Goal: Task Accomplishment & Management: Complete application form

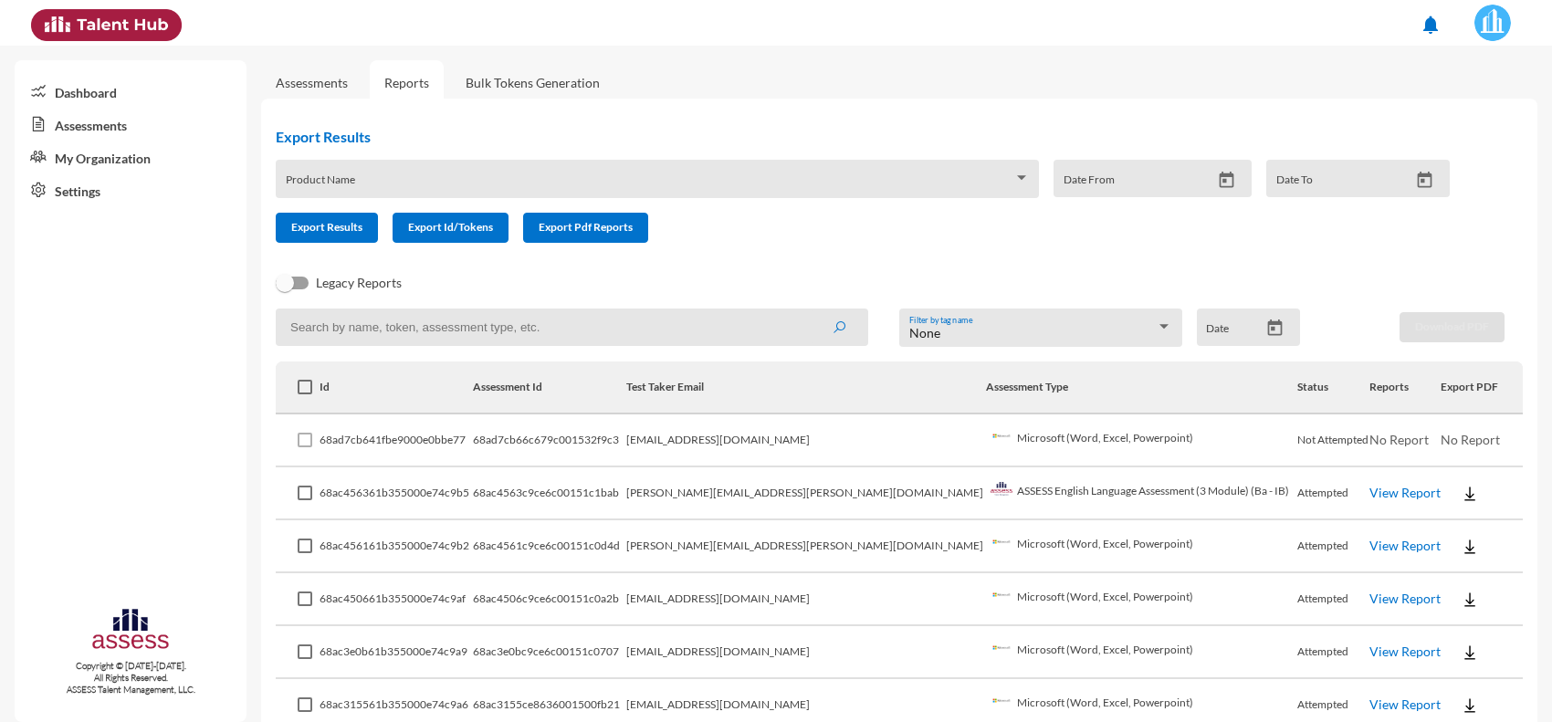
click at [326, 76] on link "Assessments" at bounding box center [312, 83] width 72 height 16
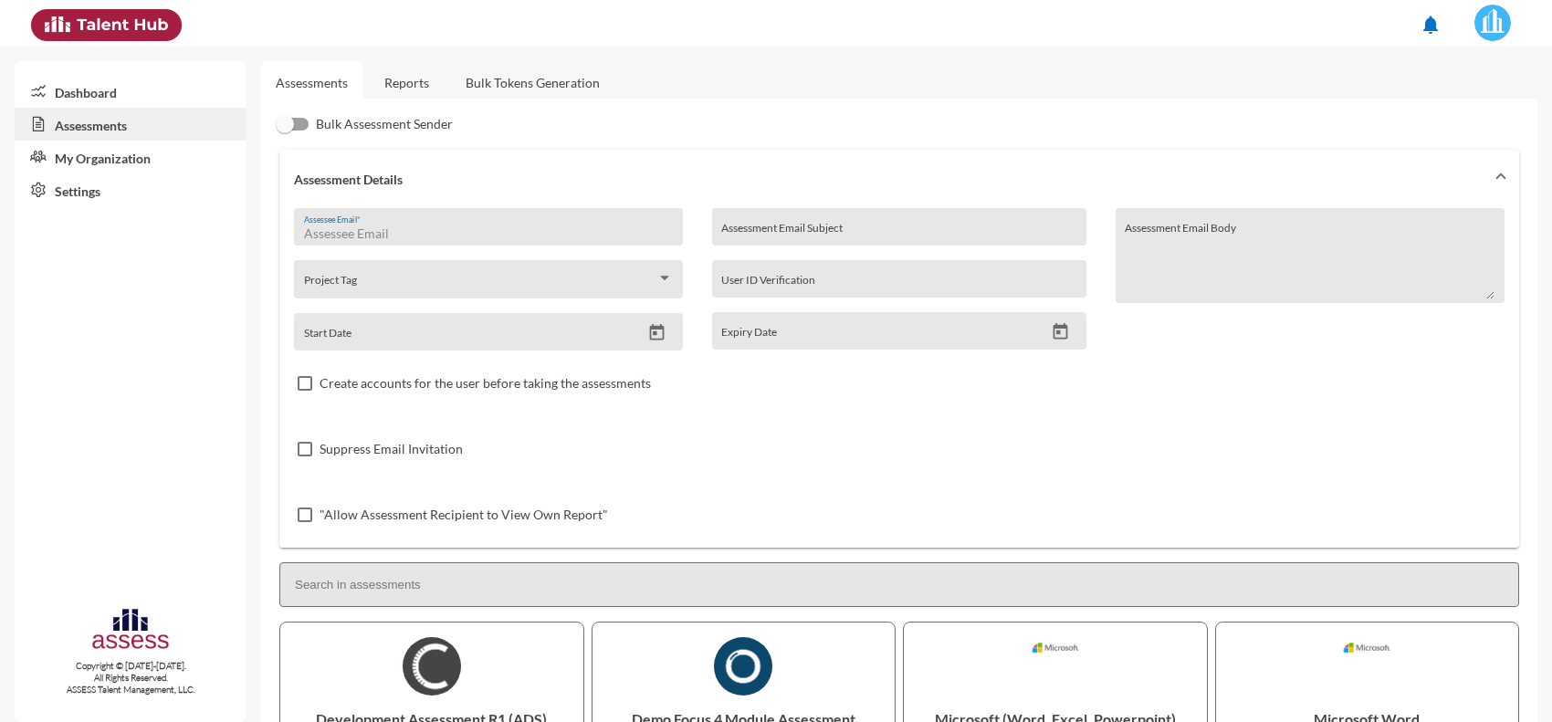
click at [404, 233] on input "Assessee Email *" at bounding box center [489, 233] width 370 height 15
paste input "Mahmoud.abogazala92@yahoo.com"
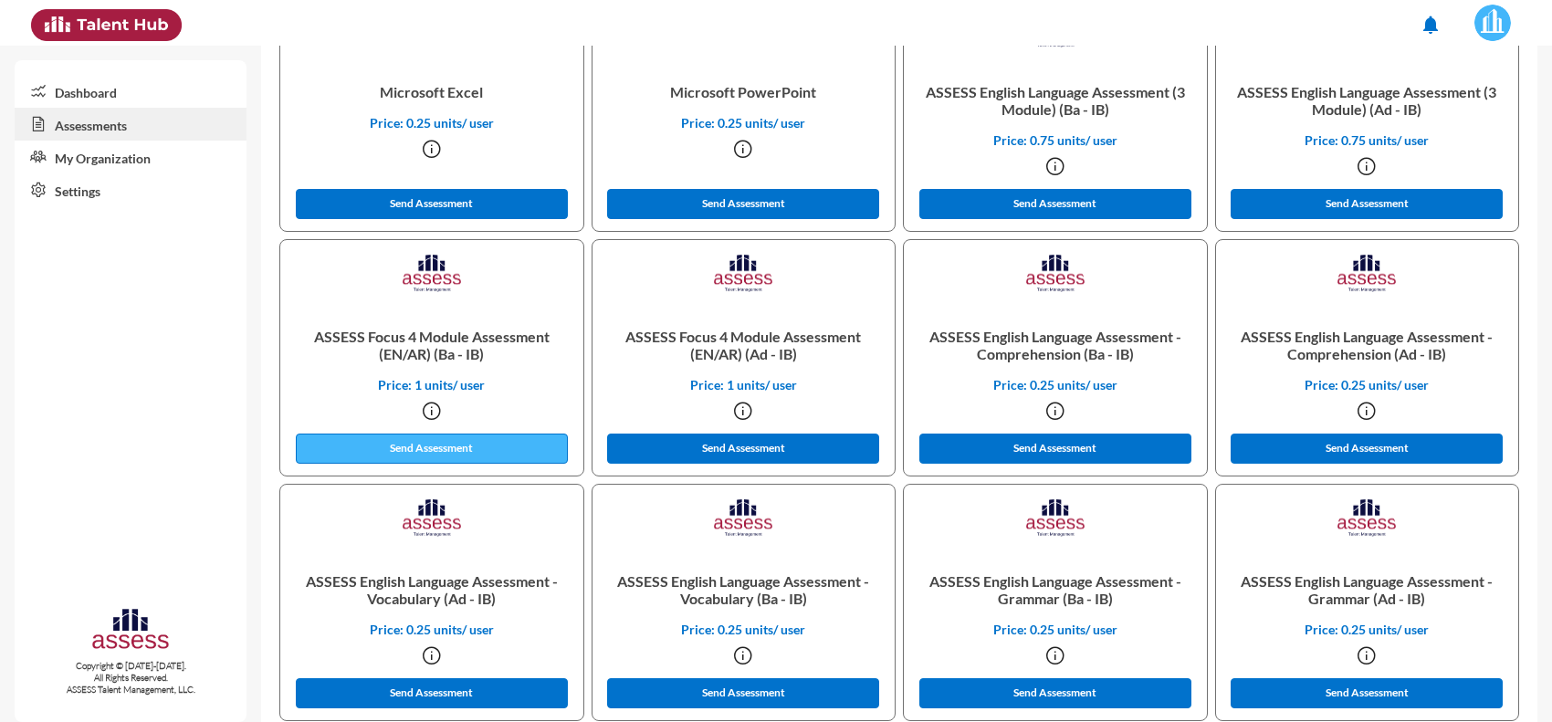
type input "Mahmoud.abogazala92@yahoo.com"
click at [508, 450] on button "Send Assessment" at bounding box center [432, 449] width 272 height 30
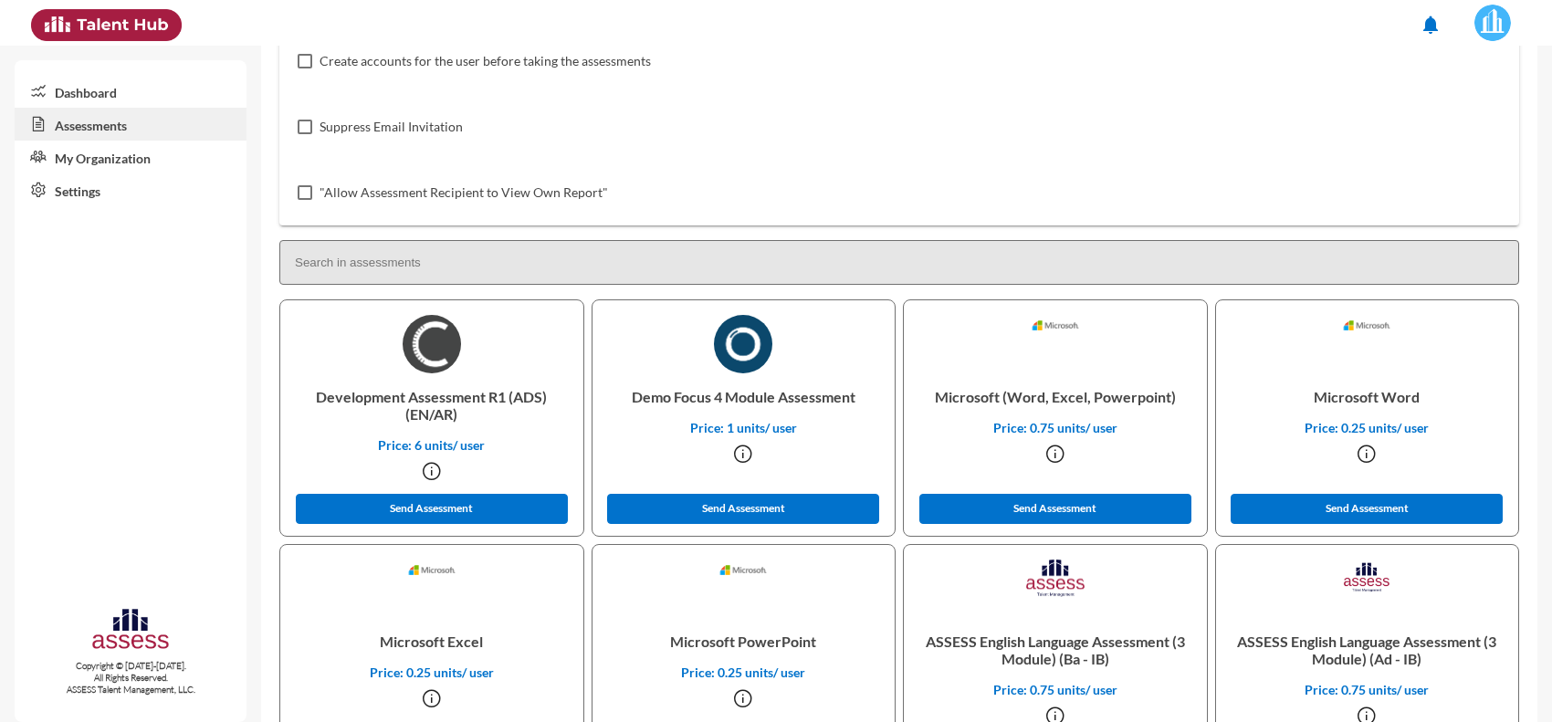
scroll to position [0, 0]
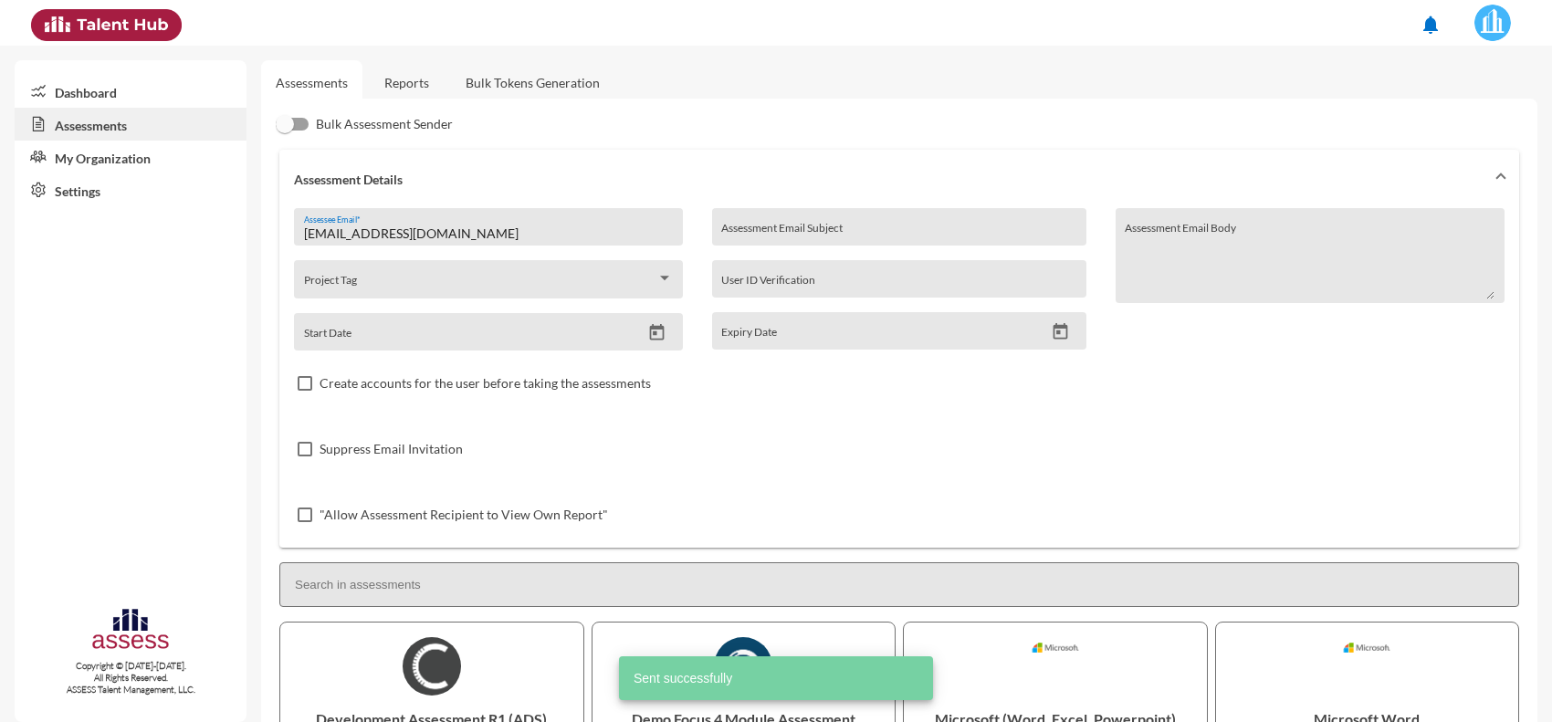
click at [414, 89] on link "Reports" at bounding box center [407, 82] width 74 height 45
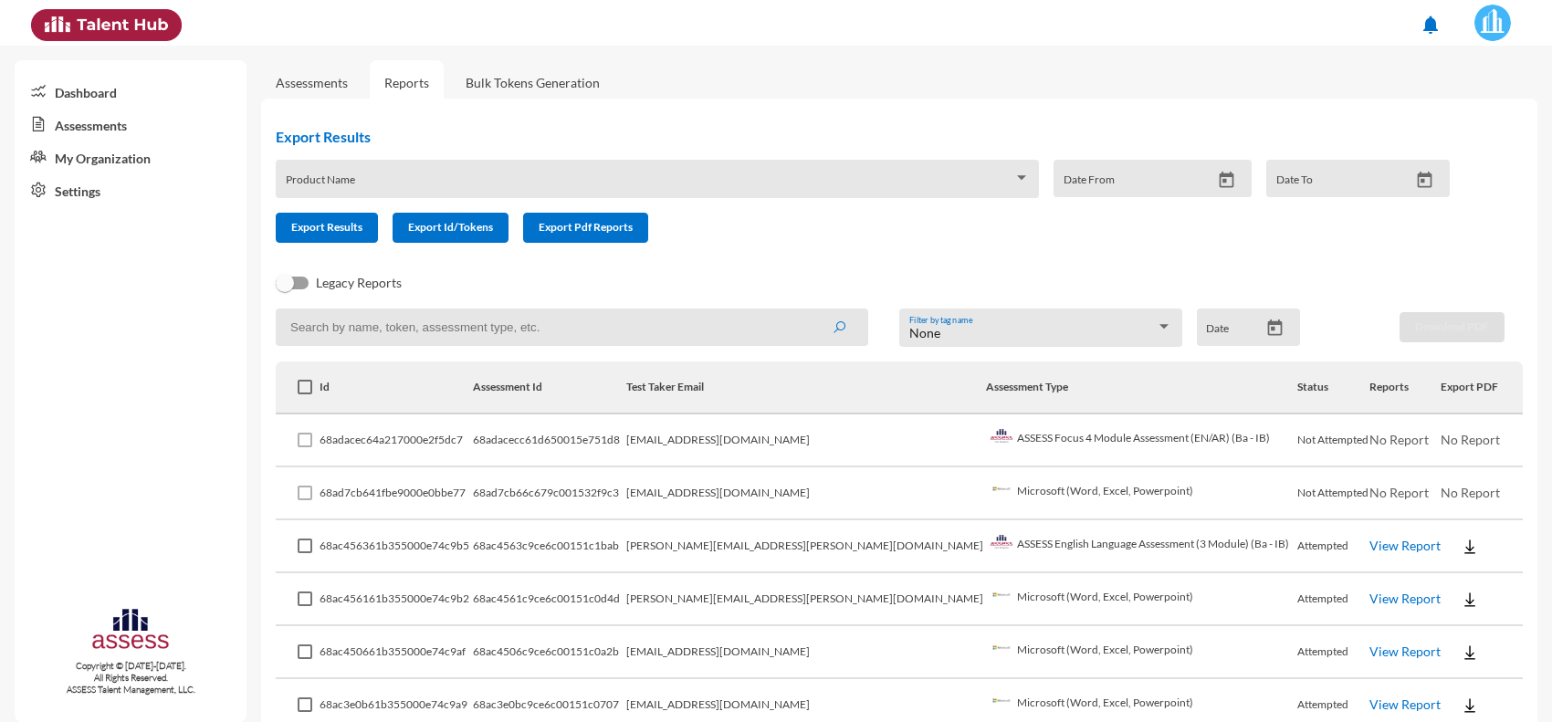
click at [306, 70] on link "Assessments" at bounding box center [311, 82] width 101 height 45
click at [312, 80] on link "Assessments" at bounding box center [312, 83] width 72 height 16
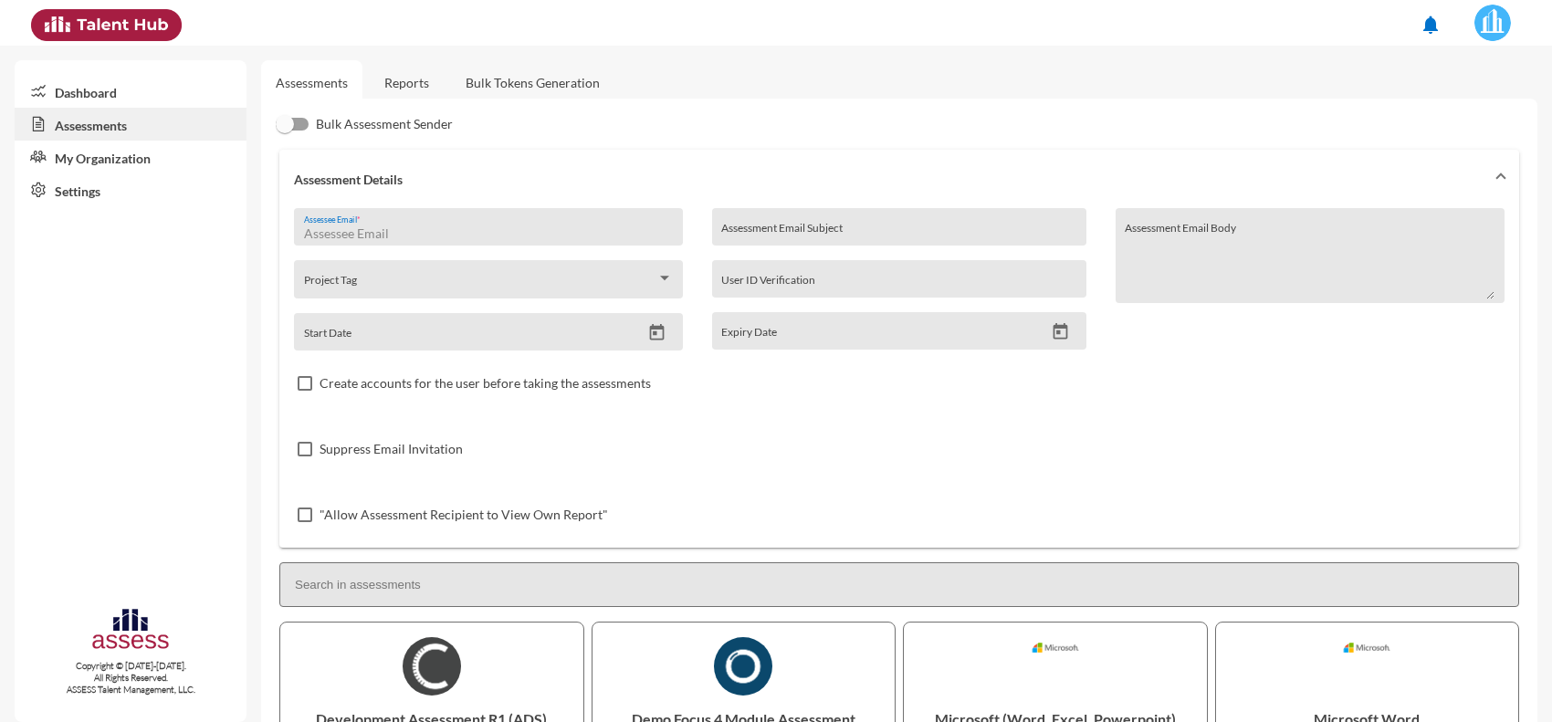
click at [475, 236] on input "Assessee Email *" at bounding box center [489, 233] width 370 height 15
paste input "[EMAIL_ADDRESS][DOMAIN_NAME]"
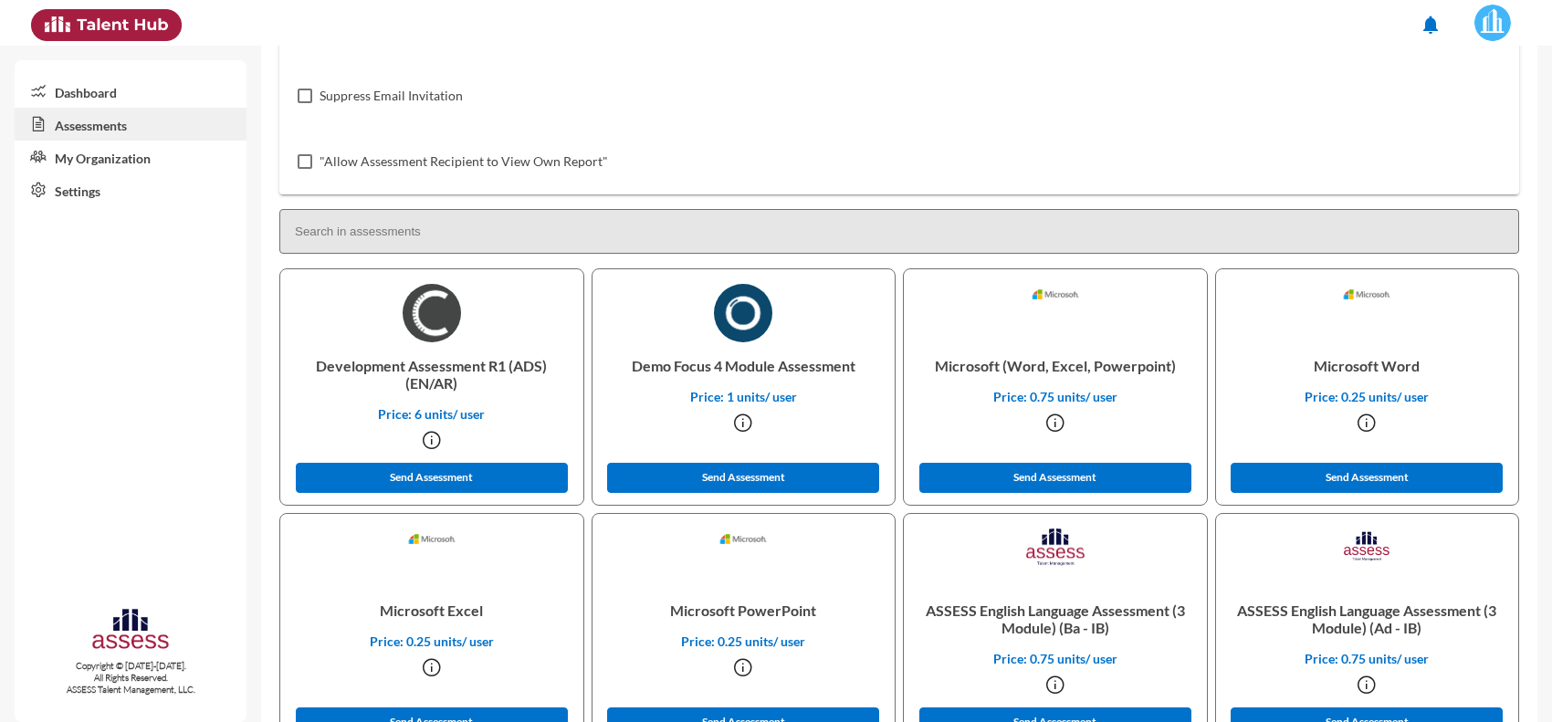
scroll to position [787, 0]
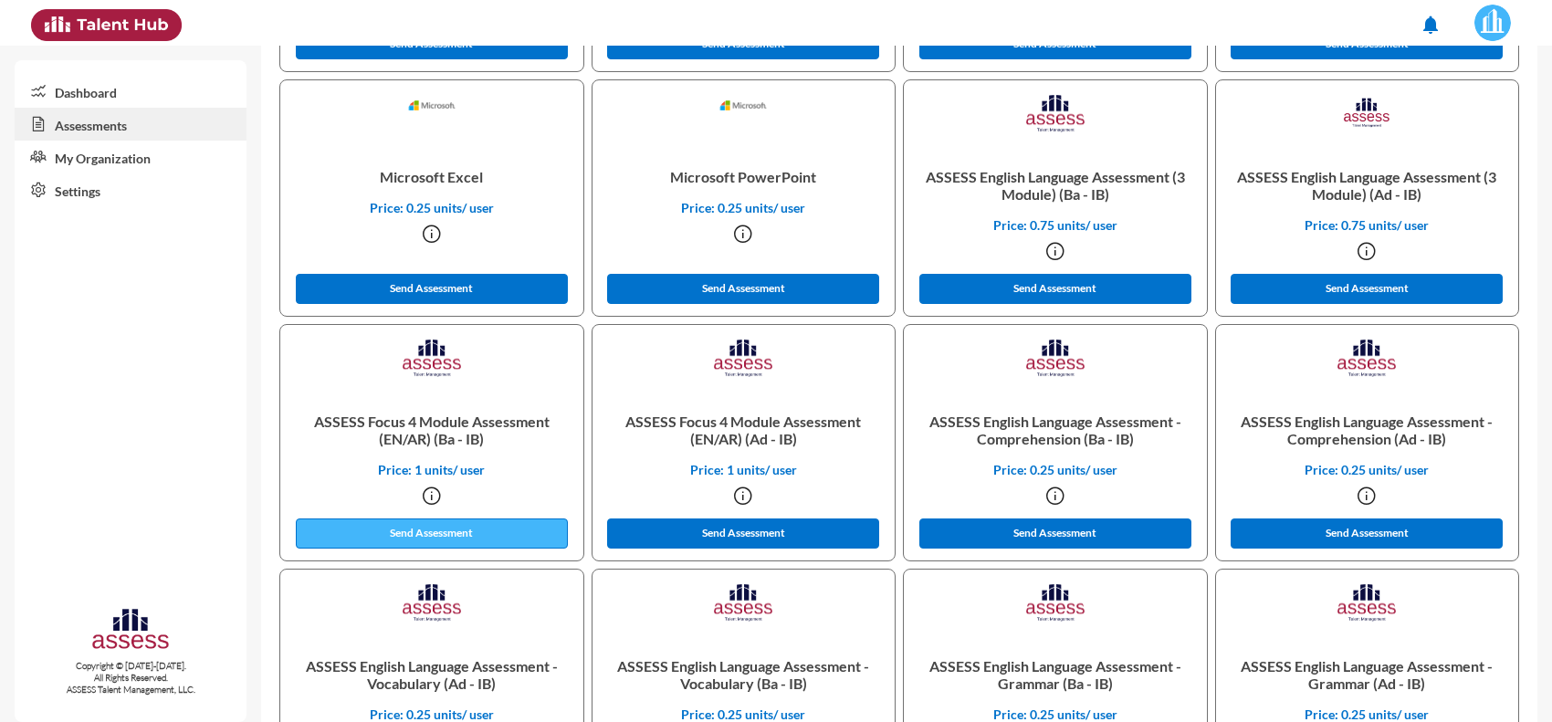
type input "[EMAIL_ADDRESS][DOMAIN_NAME]"
click at [434, 531] on button "Send Assessment" at bounding box center [432, 534] width 272 height 30
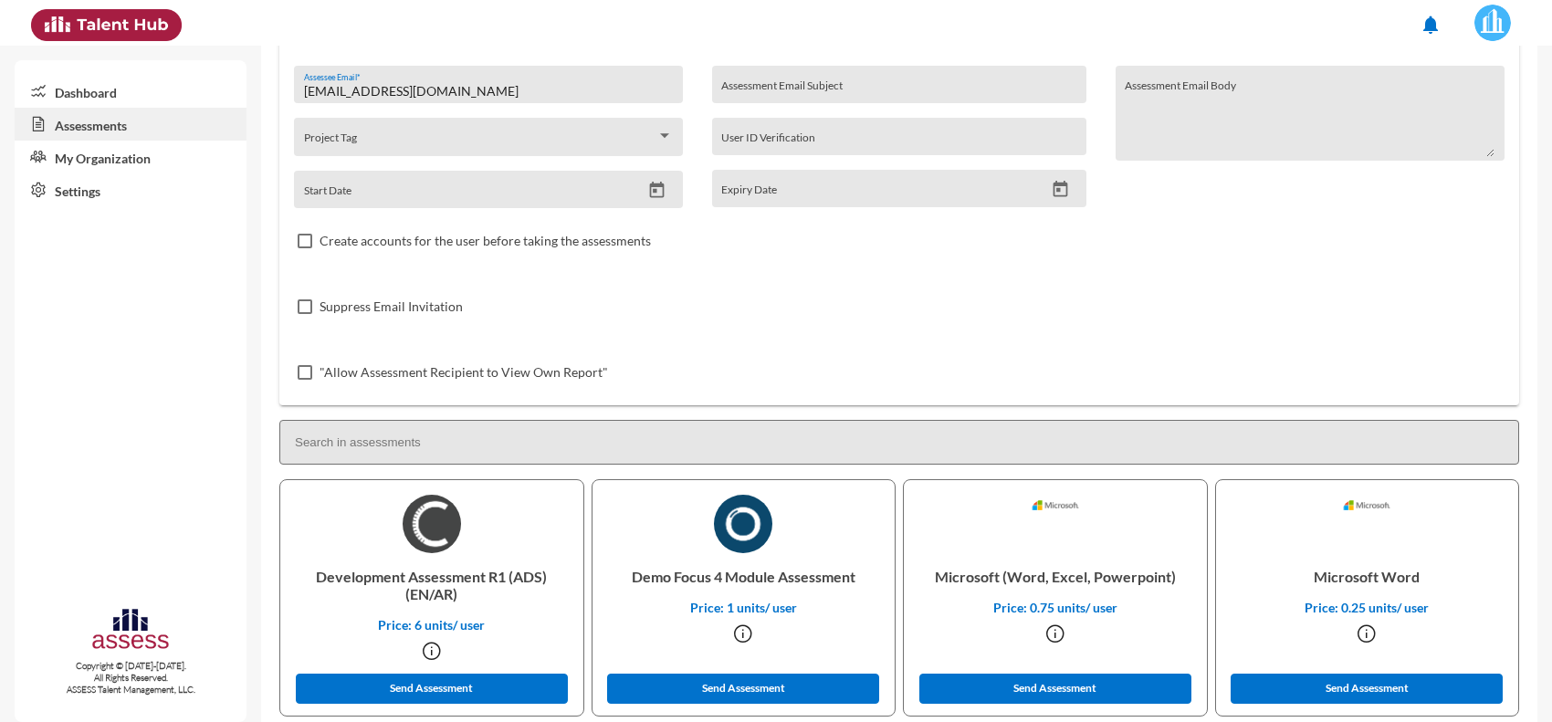
scroll to position [0, 0]
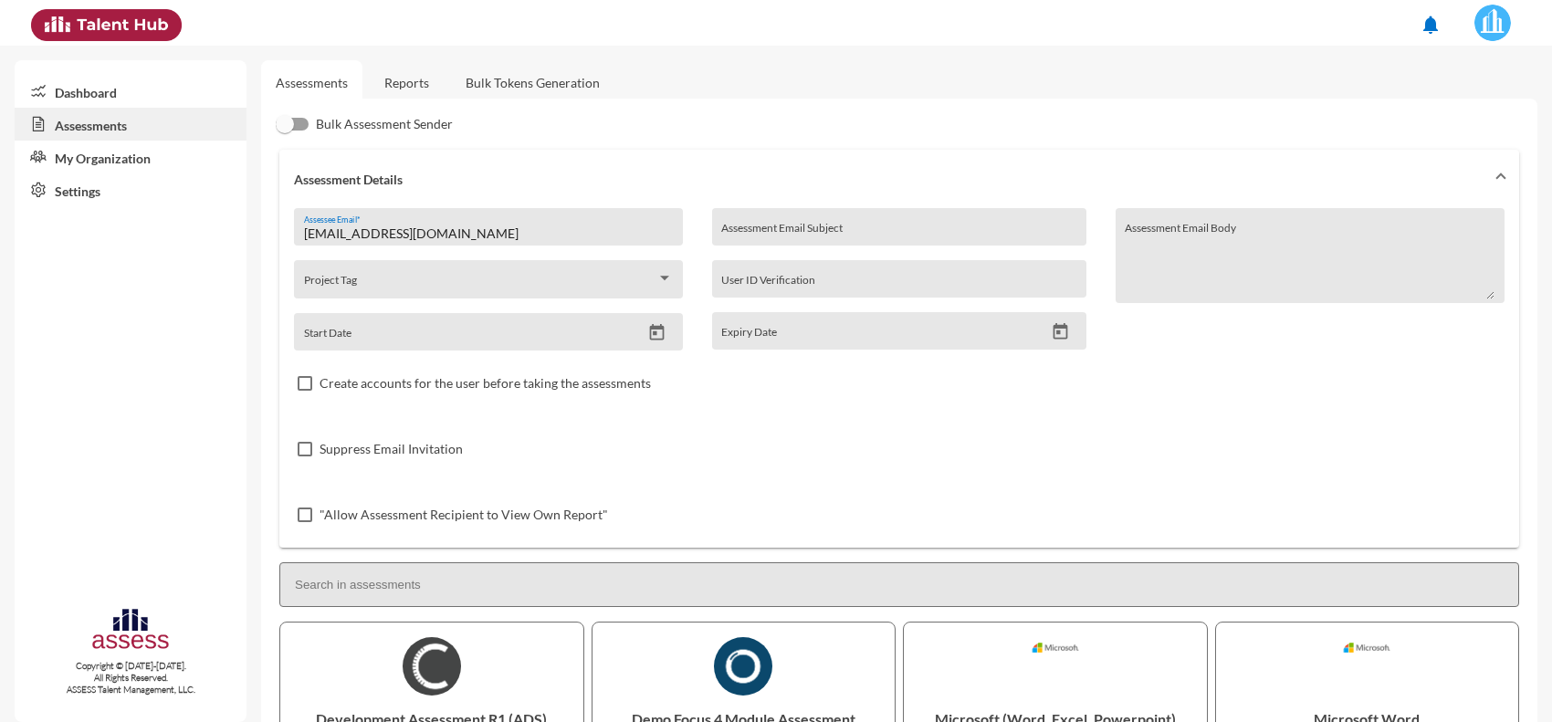
click at [413, 80] on link "Reports" at bounding box center [407, 82] width 74 height 45
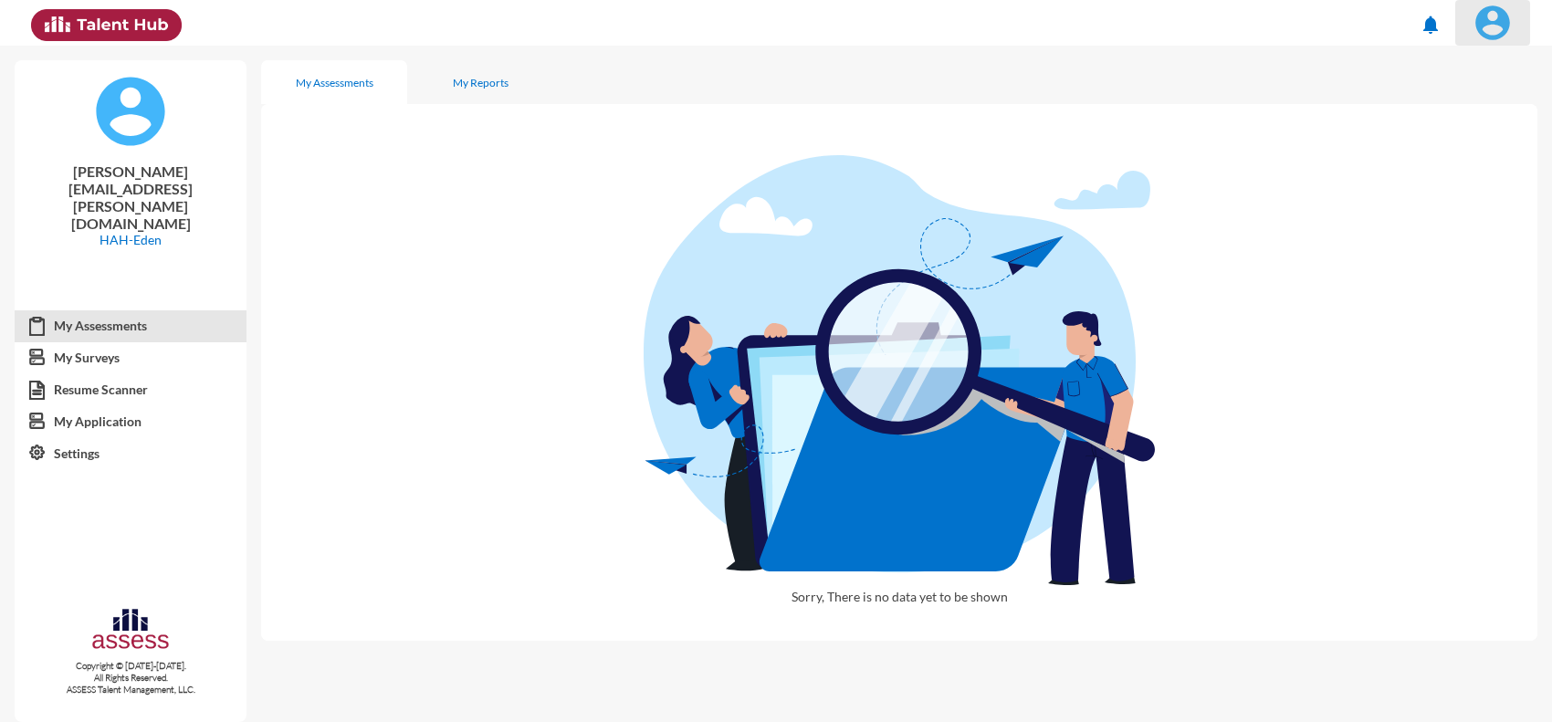
click at [1481, 39] on span at bounding box center [1493, 23] width 46 height 37
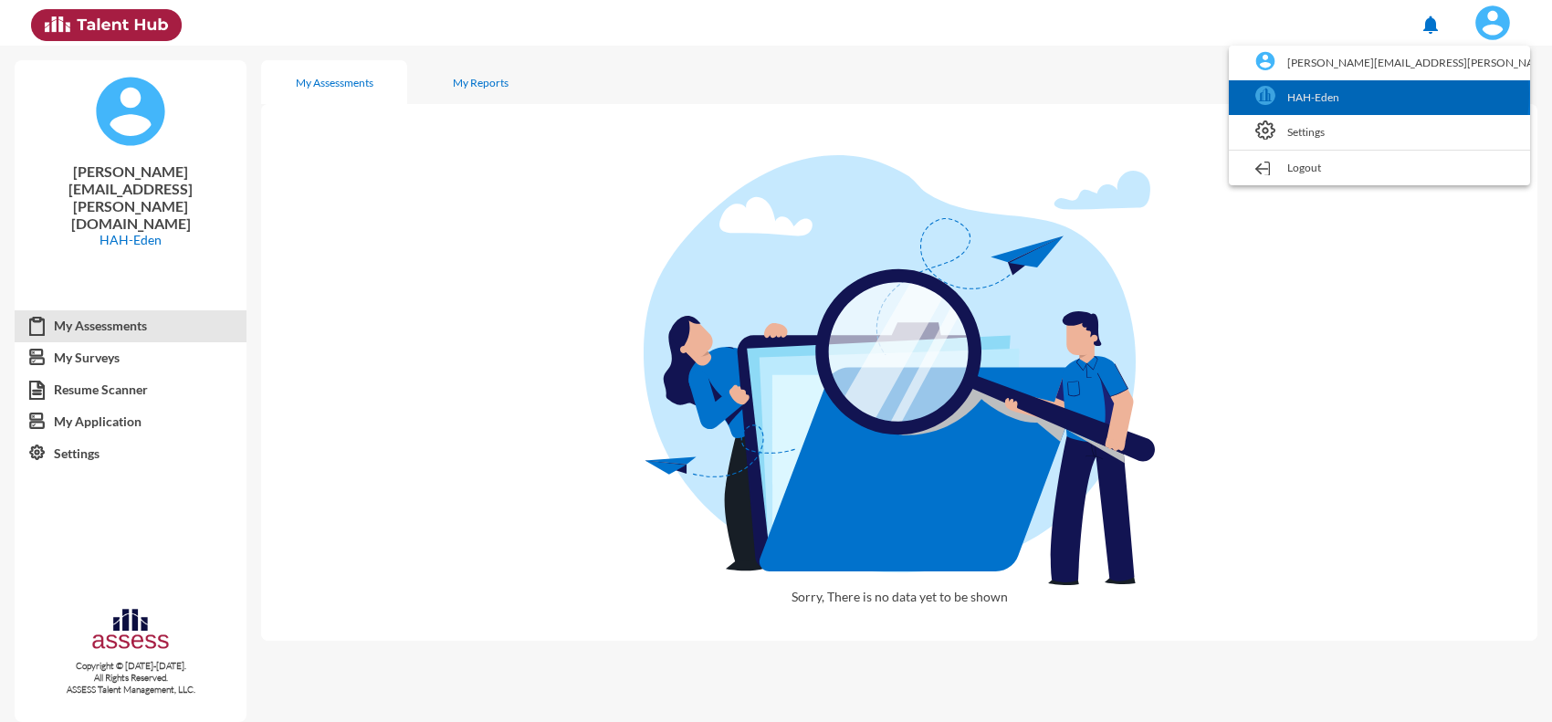
click at [1476, 94] on link "HAH-Eden" at bounding box center [1379, 97] width 283 height 35
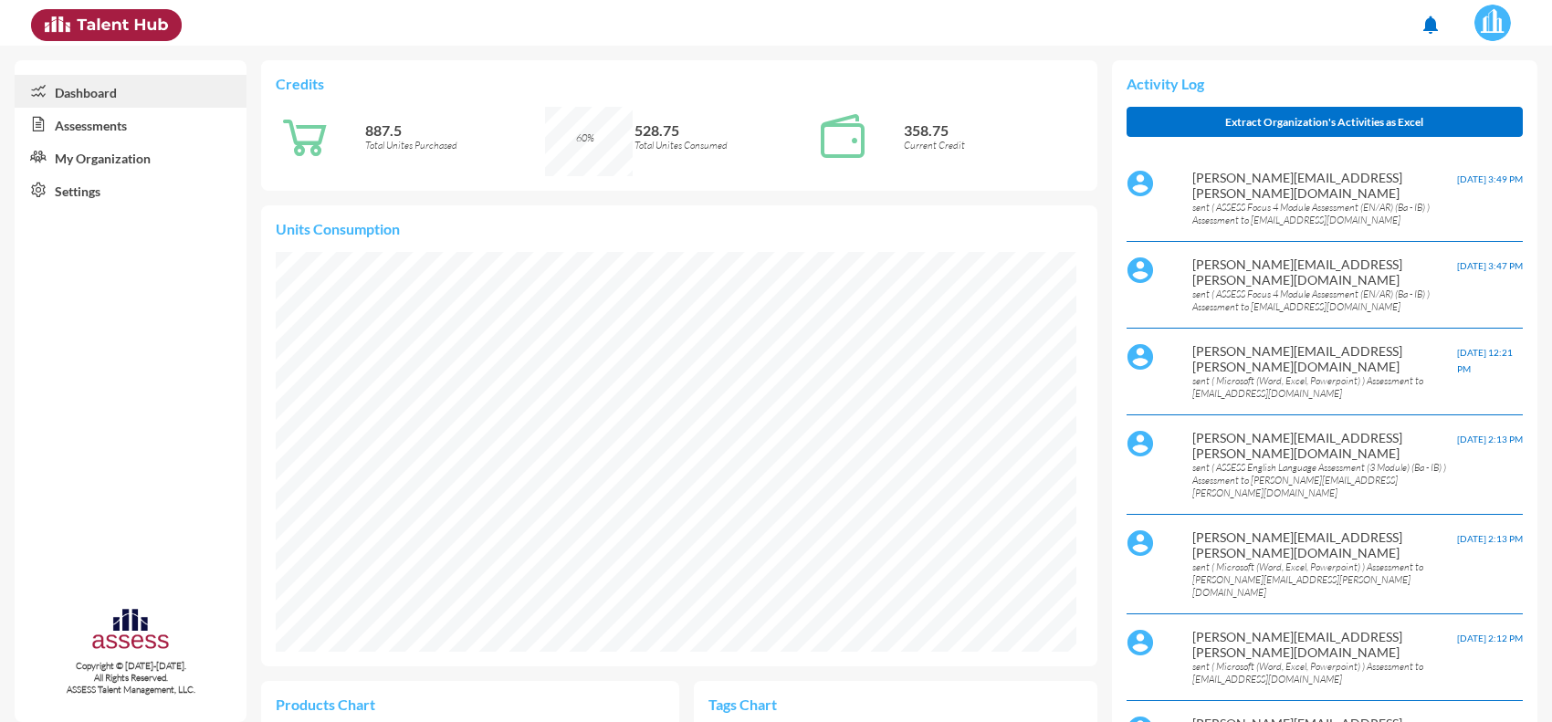
scroll to position [400, 801]
click at [132, 130] on link "Assessments" at bounding box center [131, 124] width 232 height 33
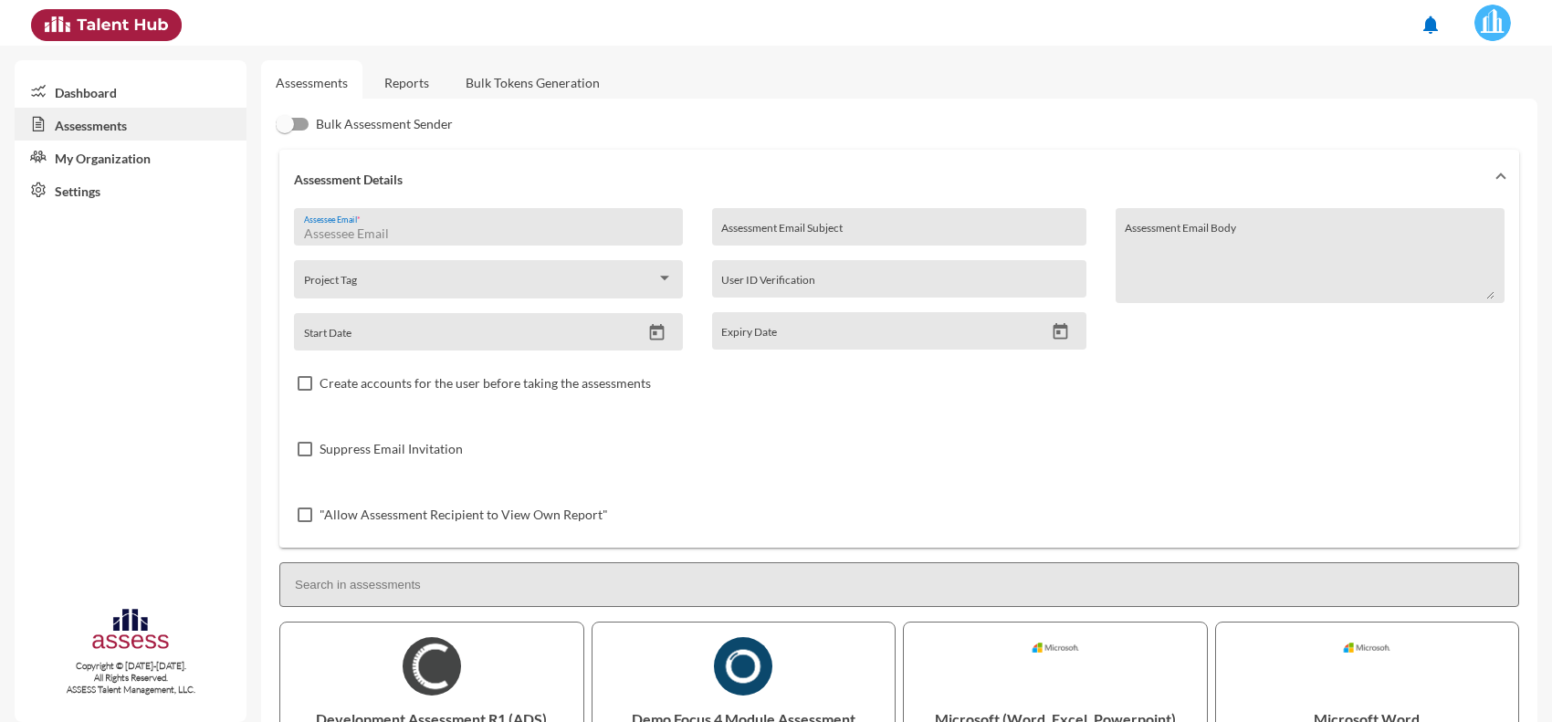
click at [408, 233] on input "Assessee Email *" at bounding box center [489, 233] width 370 height 15
paste input "[EMAIL_ADDRESS][DOMAIN_NAME]"
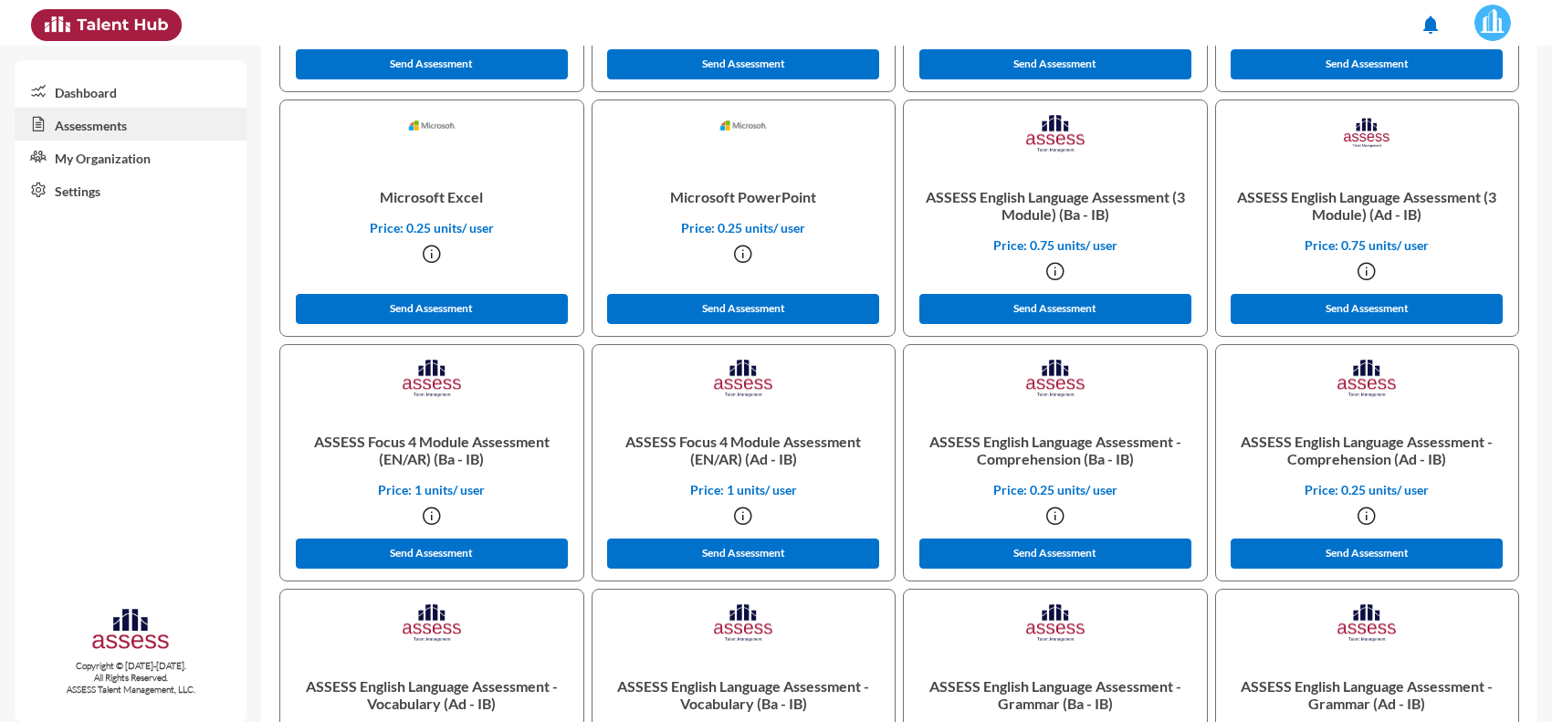
scroll to position [768, 0]
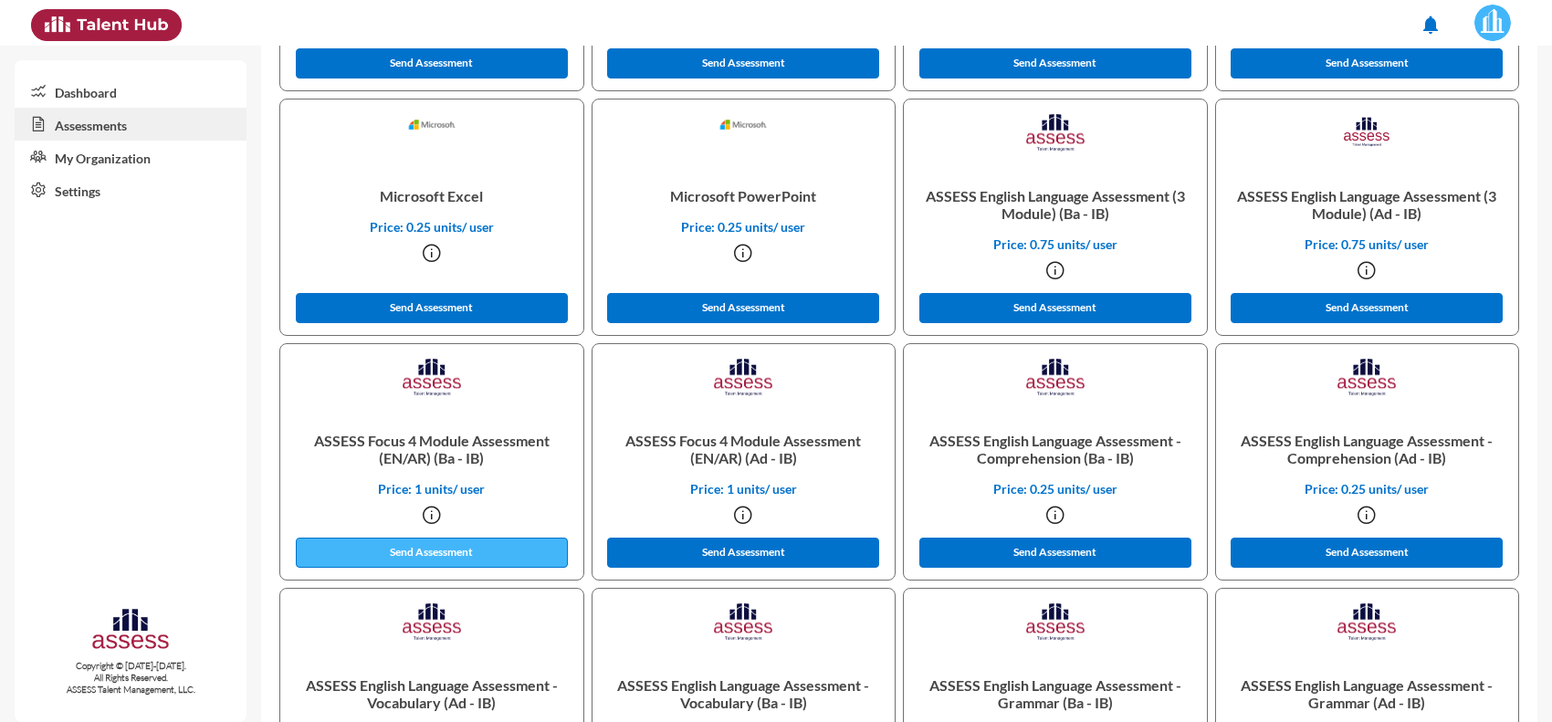
type input "[EMAIL_ADDRESS][DOMAIN_NAME]"
click at [417, 550] on button "Send Assessment" at bounding box center [432, 553] width 272 height 30
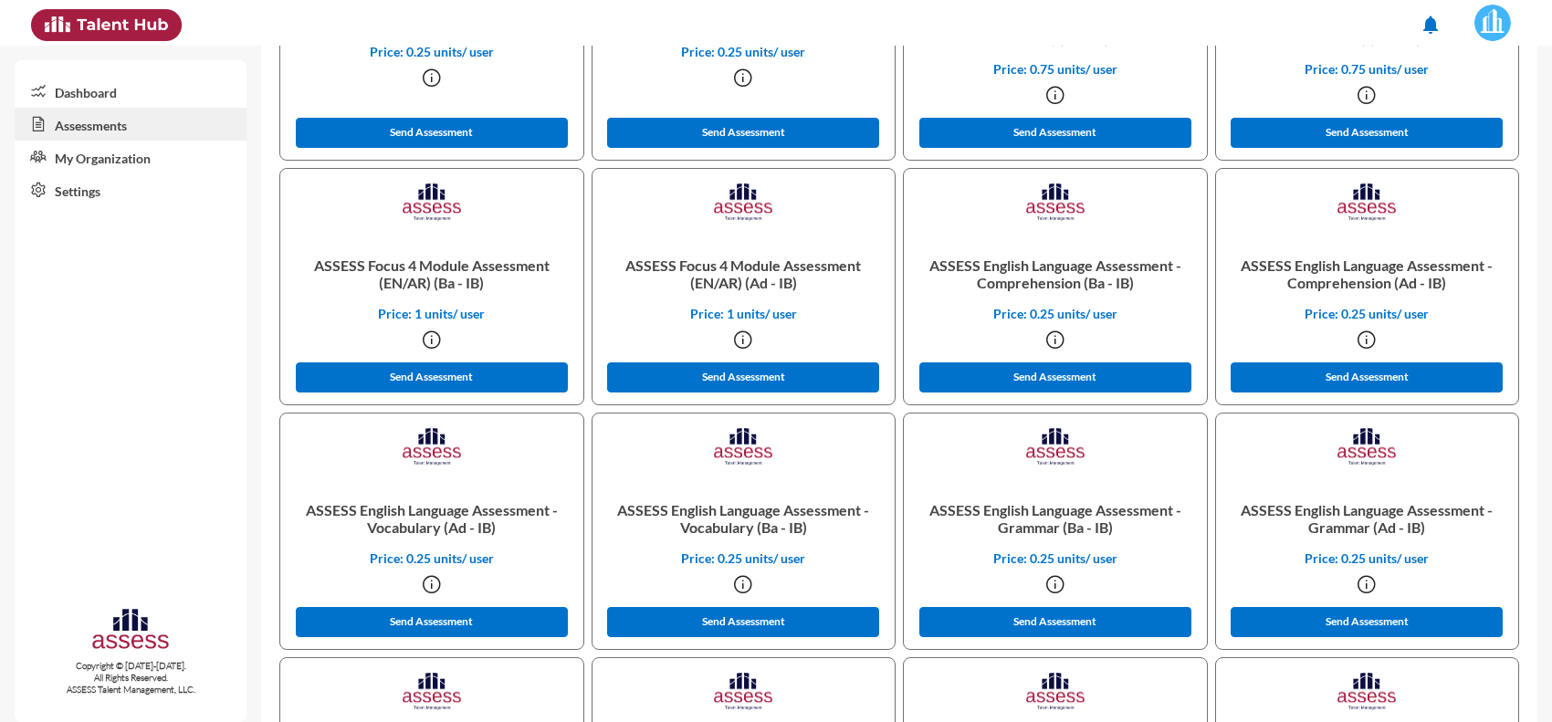
scroll to position [929, 0]
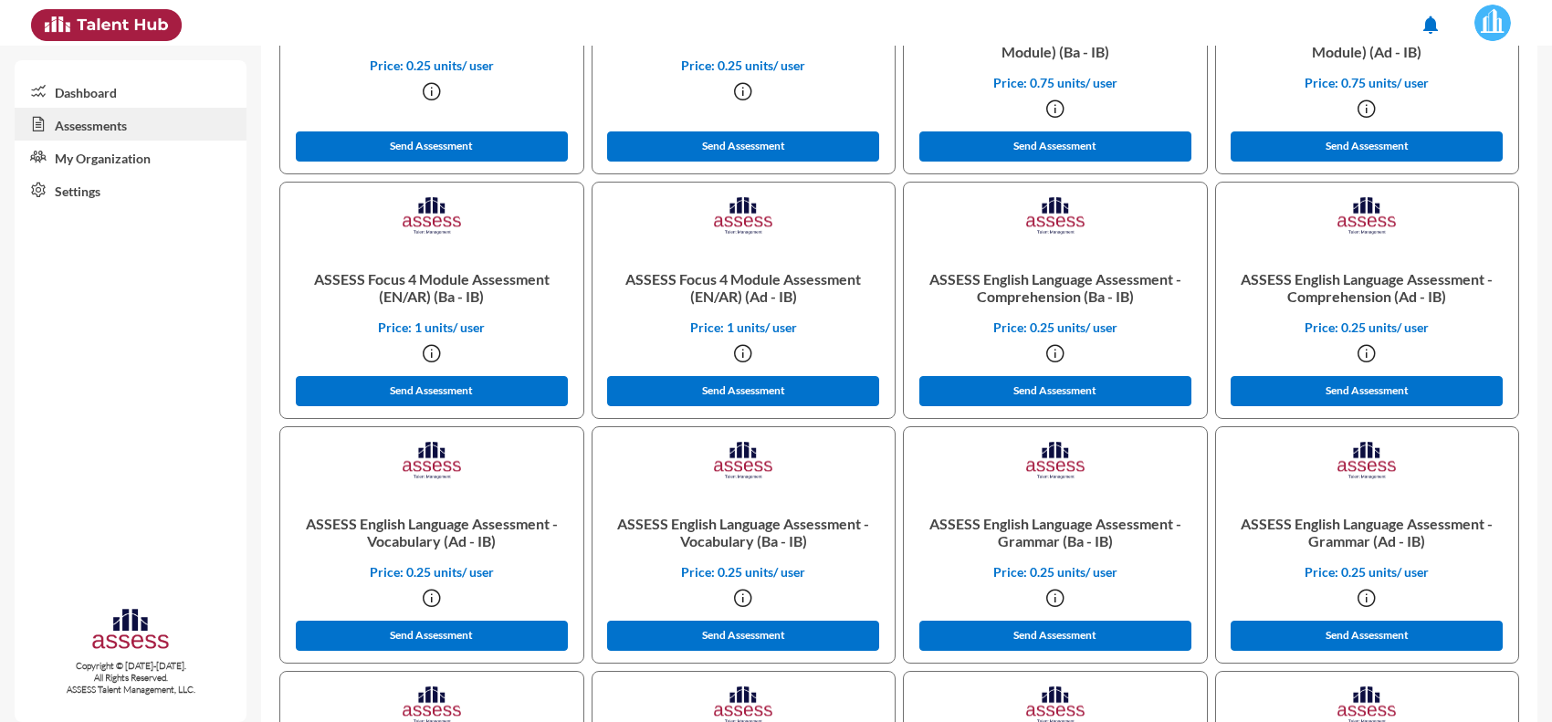
click at [1057, 308] on p "ASSESS English Language Assessment - Comprehension (Ba - IB)" at bounding box center [1055, 288] width 274 height 64
click at [1061, 309] on p "ASSESS English Language Assessment - Comprehension (Ba - IB)" at bounding box center [1055, 288] width 274 height 64
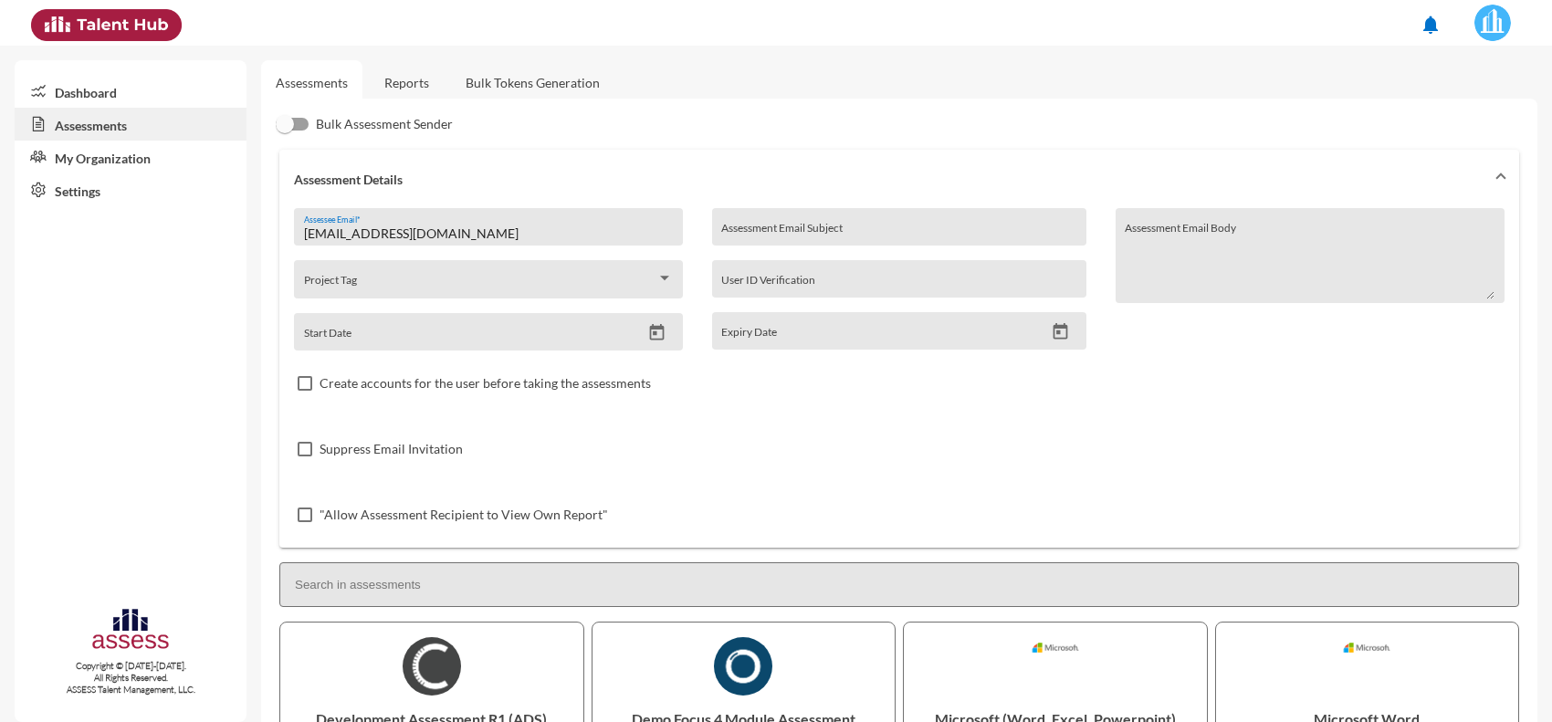
click at [411, 75] on link "Reports" at bounding box center [407, 82] width 74 height 45
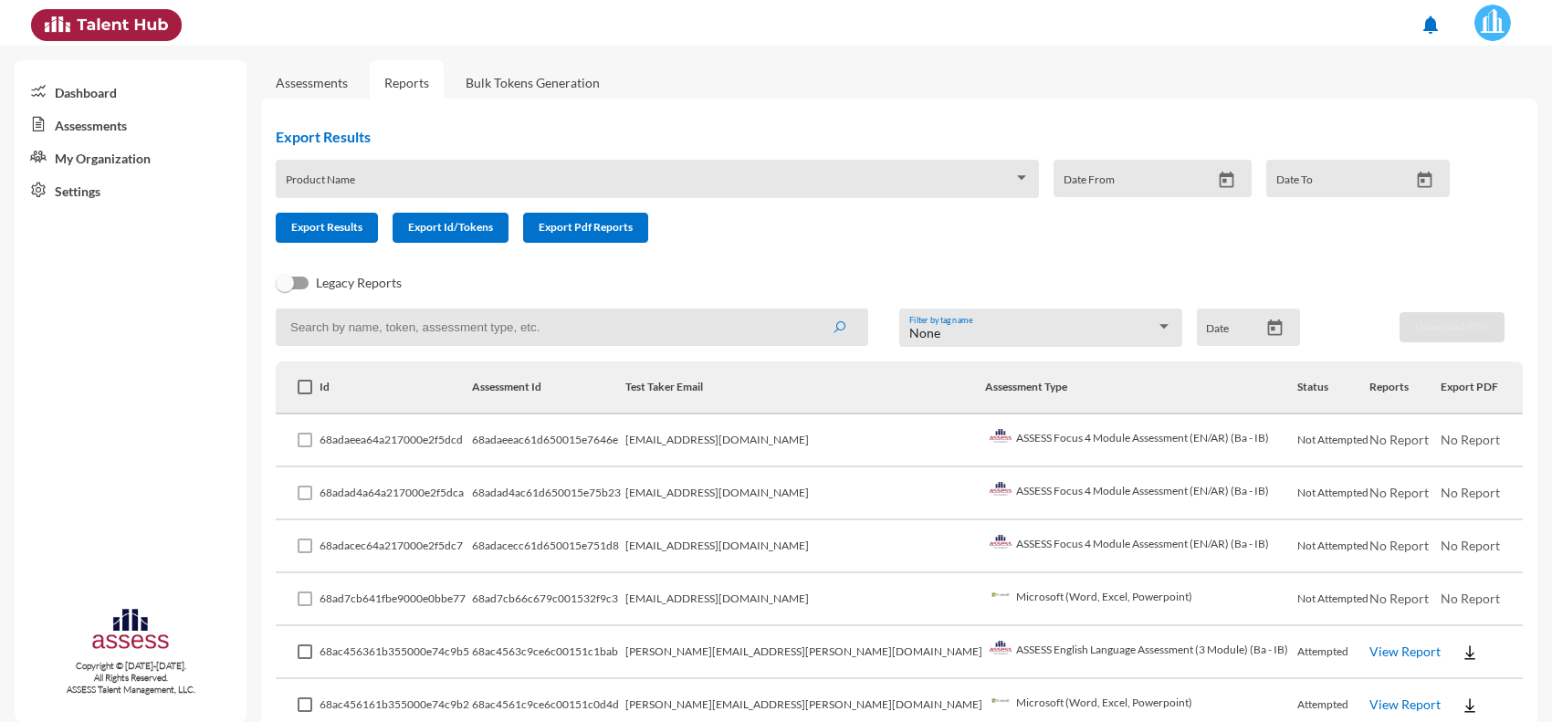
click at [330, 76] on link "Assessments" at bounding box center [312, 83] width 72 height 16
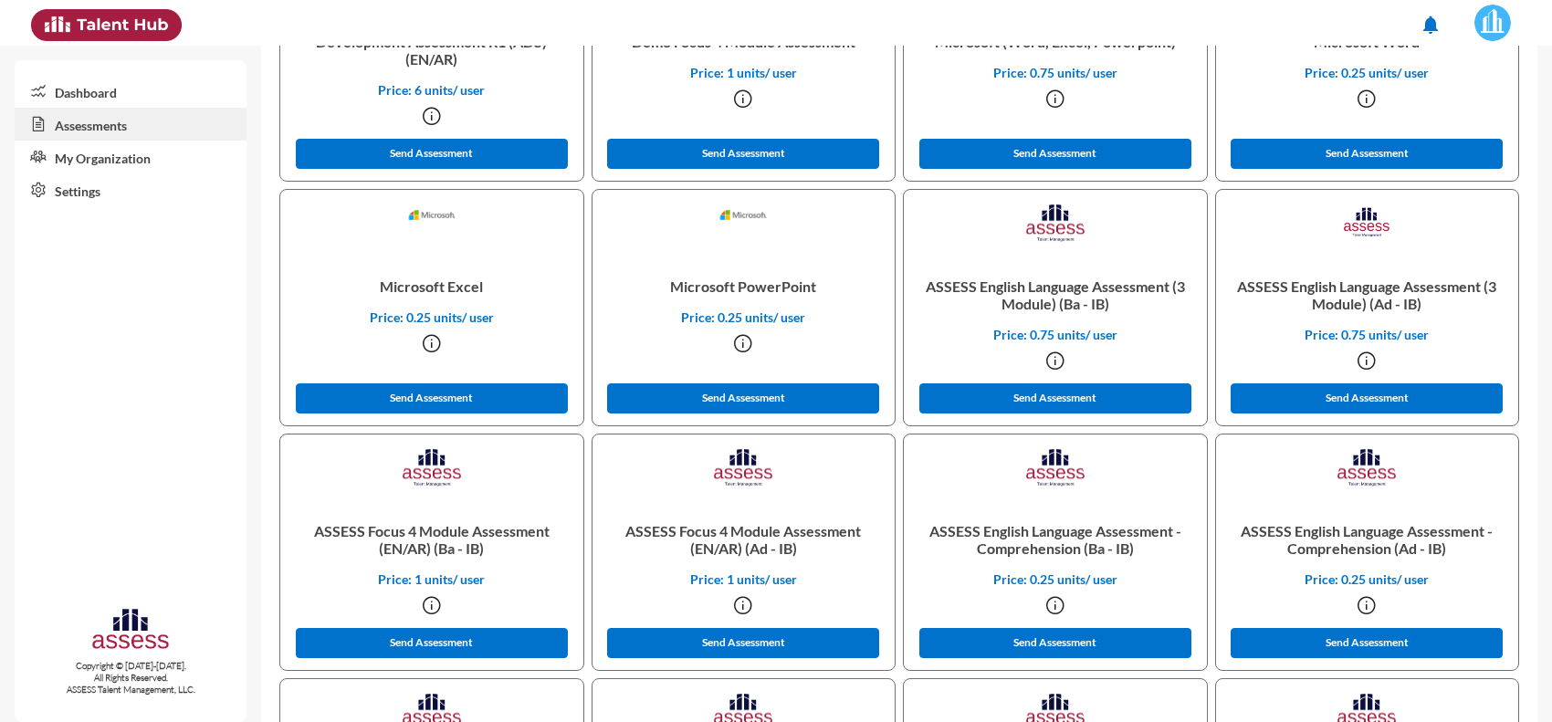
scroll to position [678, 0]
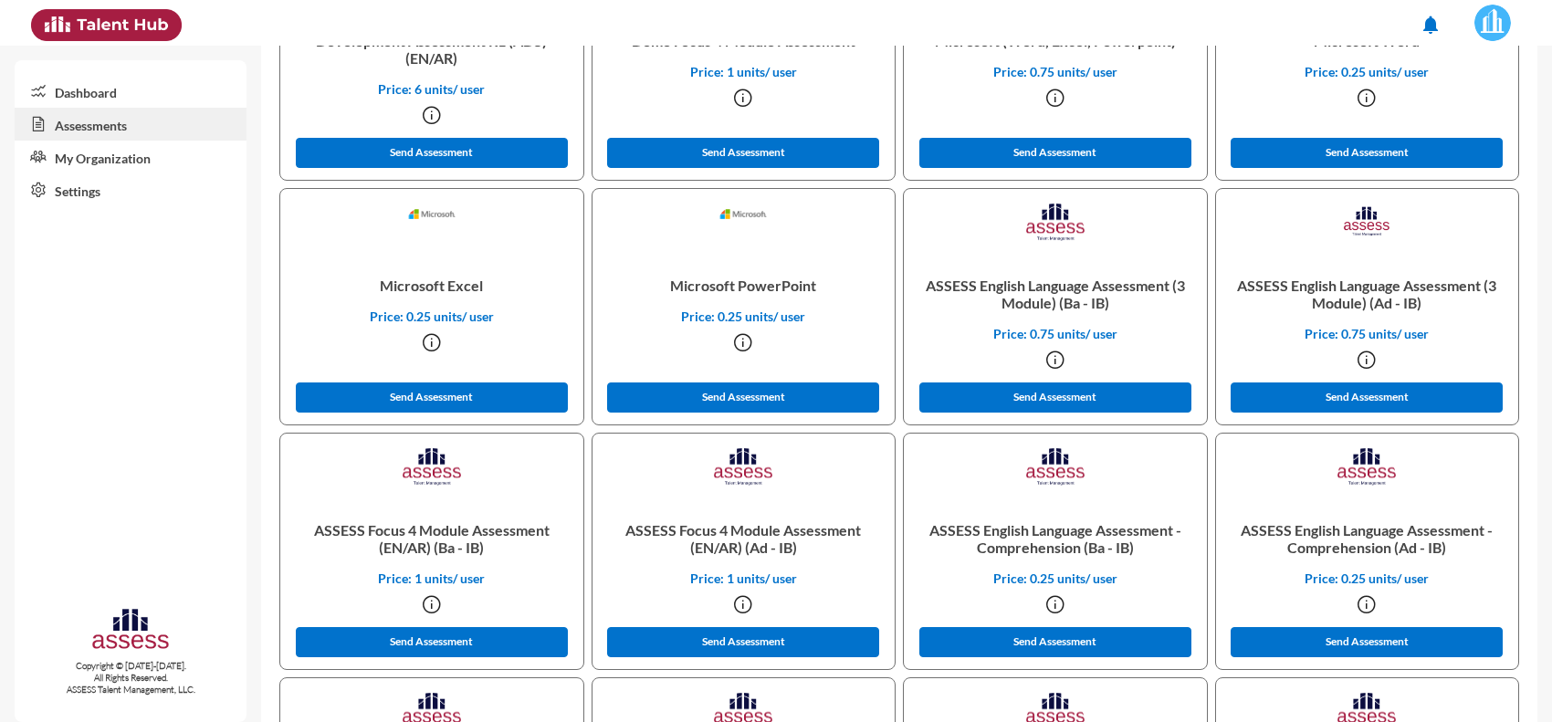
click at [1064, 284] on p "ASSESS English Language Assessment (3 Module) (Ba - IB)" at bounding box center [1055, 294] width 274 height 64
click at [1038, 545] on p "ASSESS English Language Assessment - Comprehension (Ba - IB)" at bounding box center [1055, 539] width 274 height 64
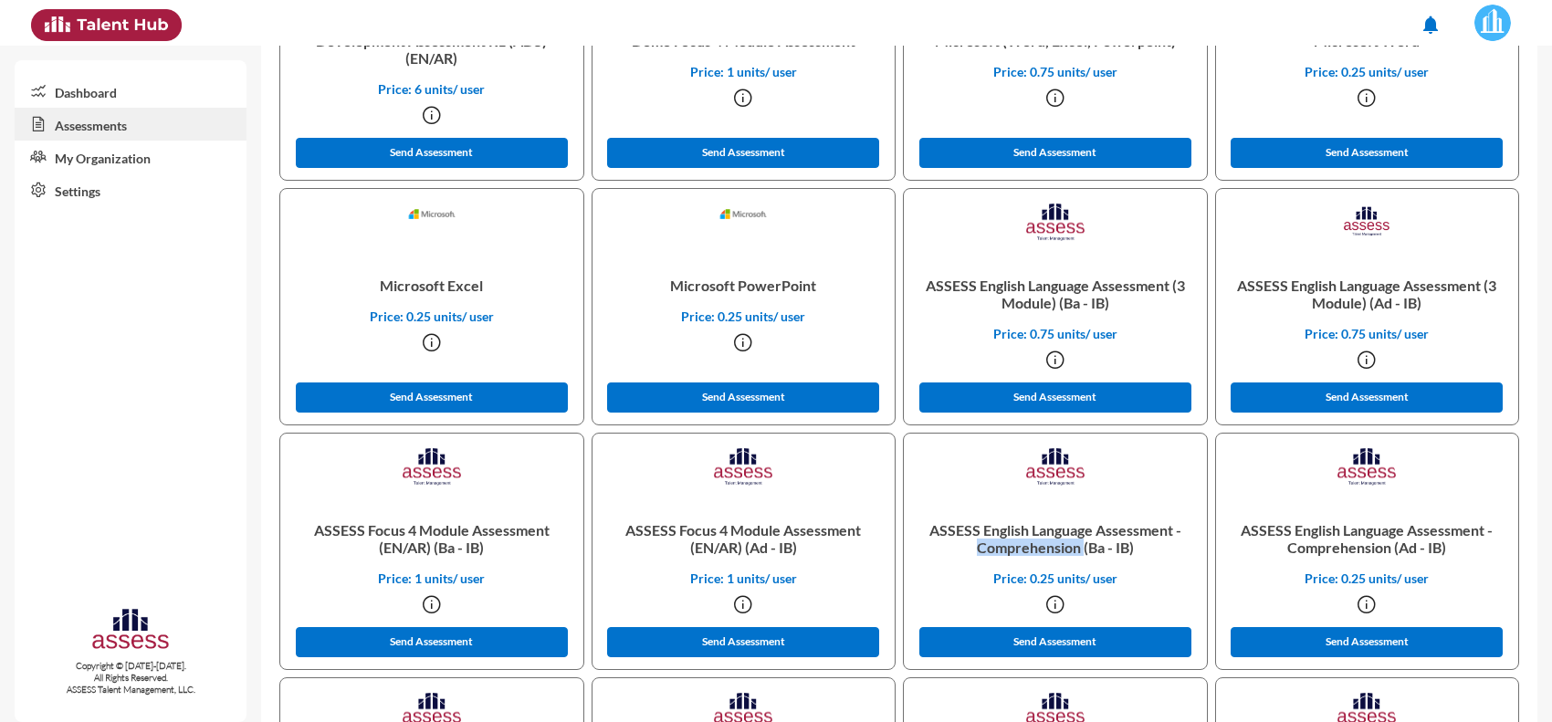
copy p "Comprehension"
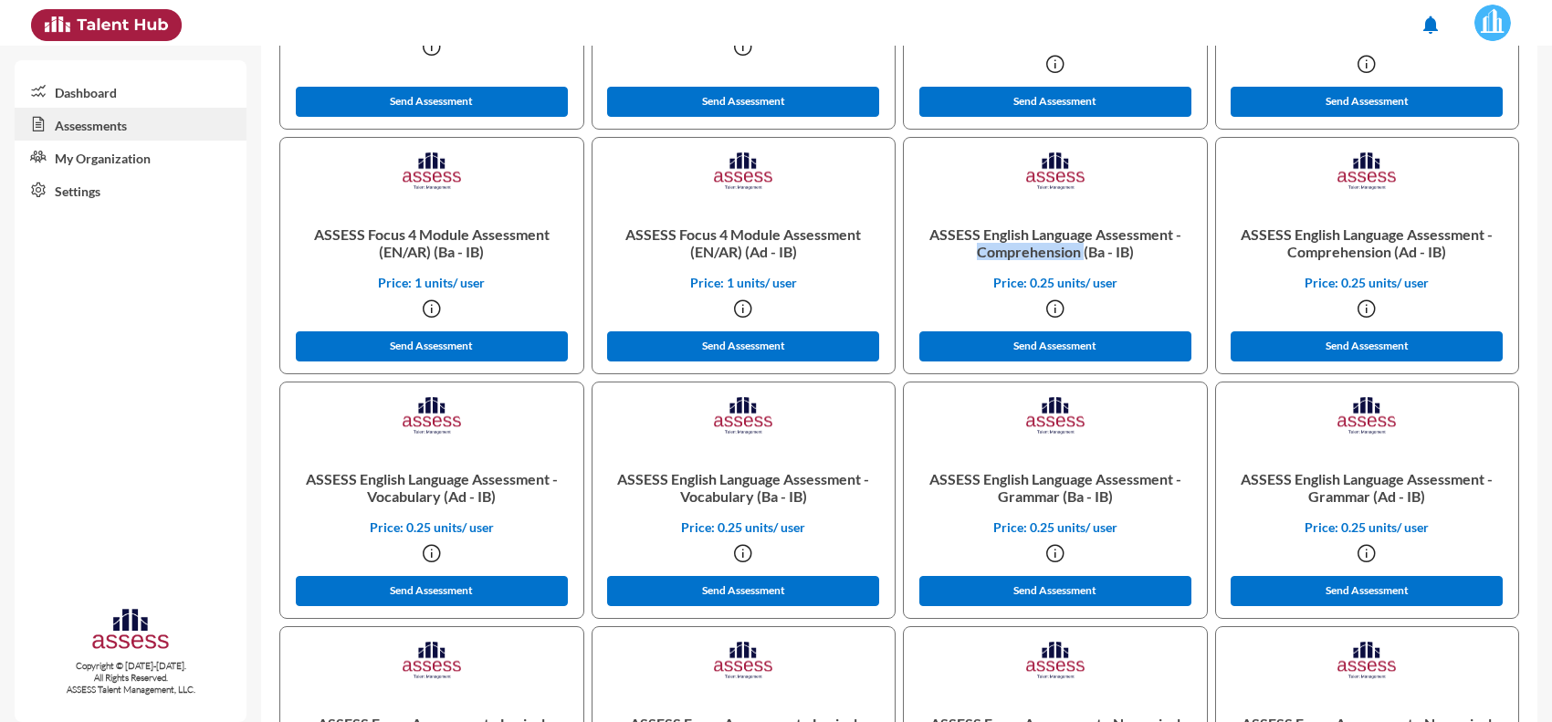
scroll to position [975, 0]
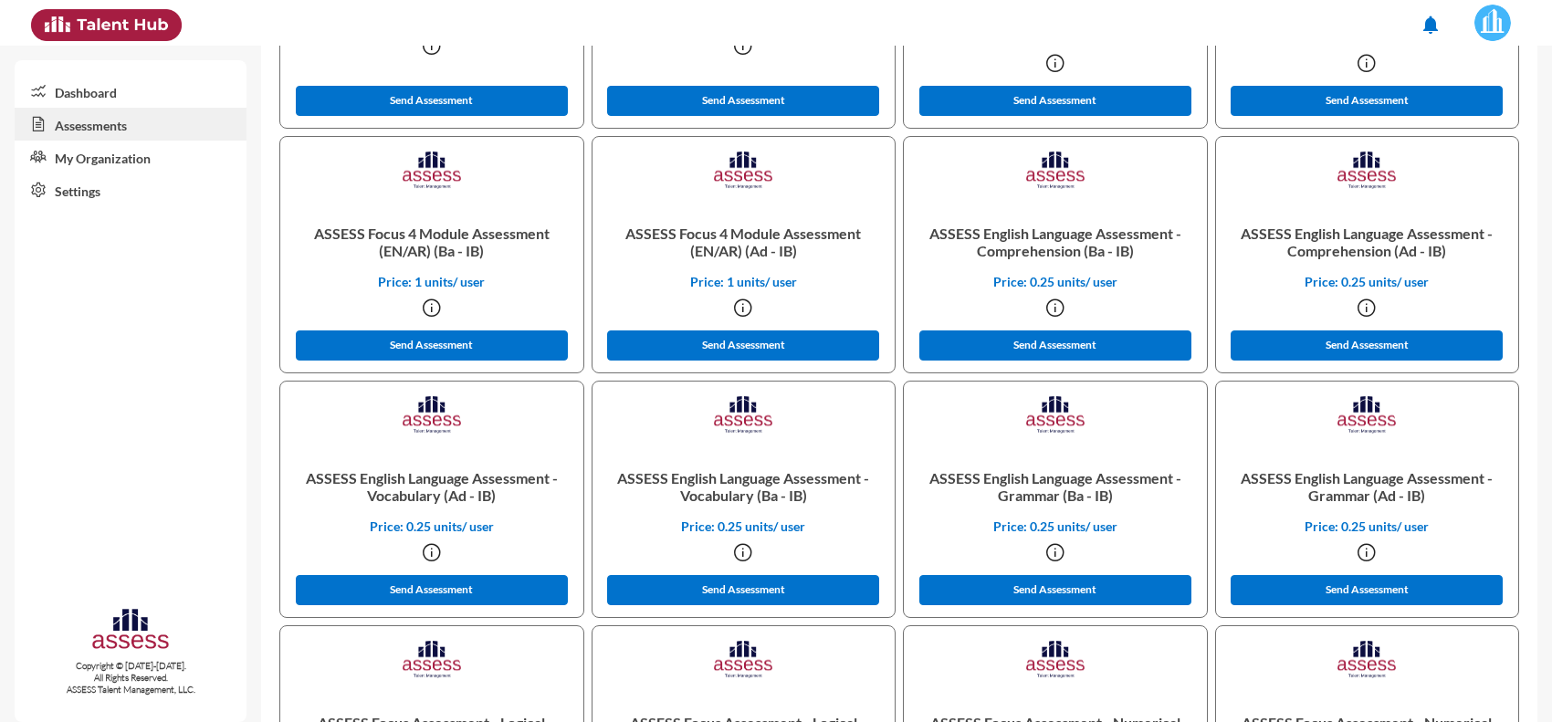
click at [718, 498] on p "ASSESS English Language Assessment - Vocabulary (Ba - IB)" at bounding box center [744, 487] width 274 height 64
copy p "Vocabulary"
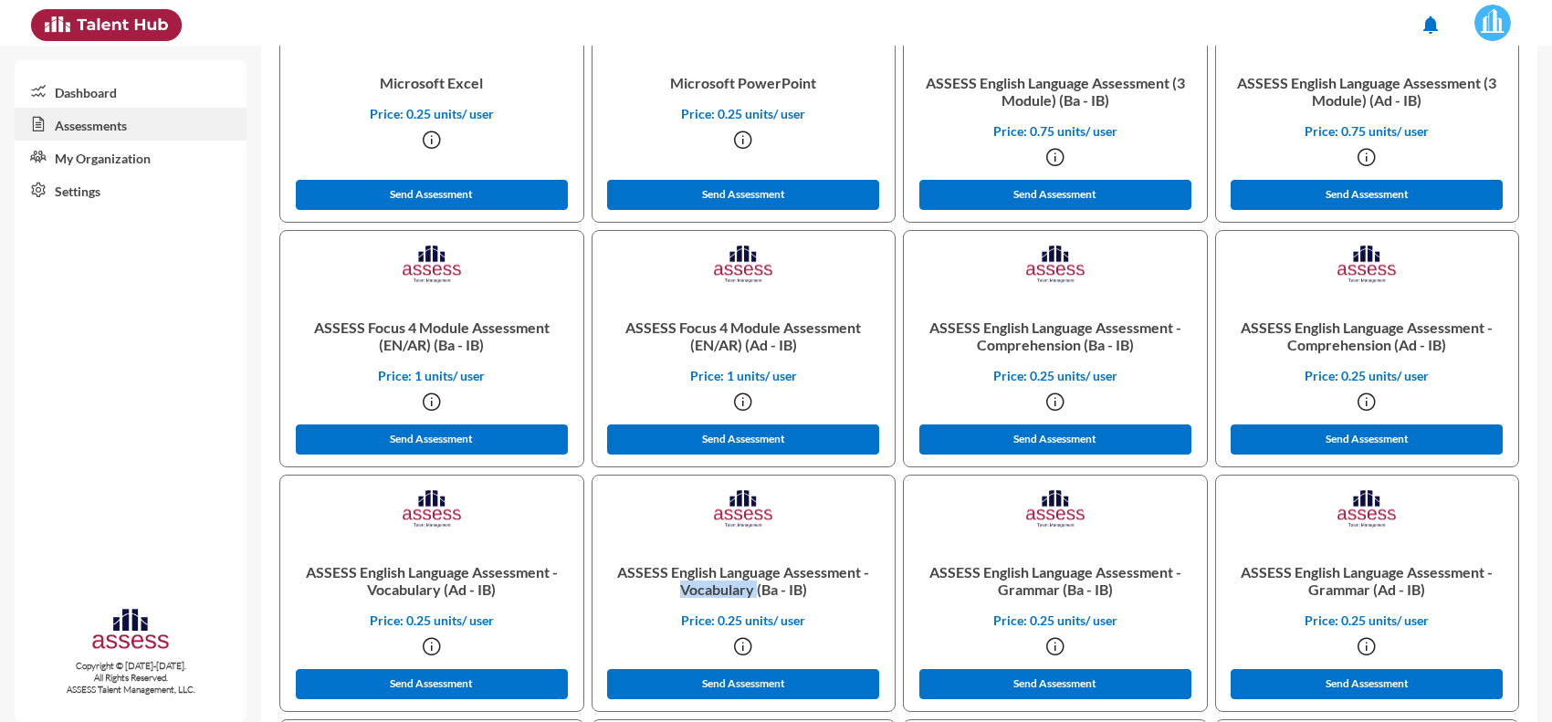
scroll to position [0, 0]
